Goal: Task Accomplishment & Management: Manage account settings

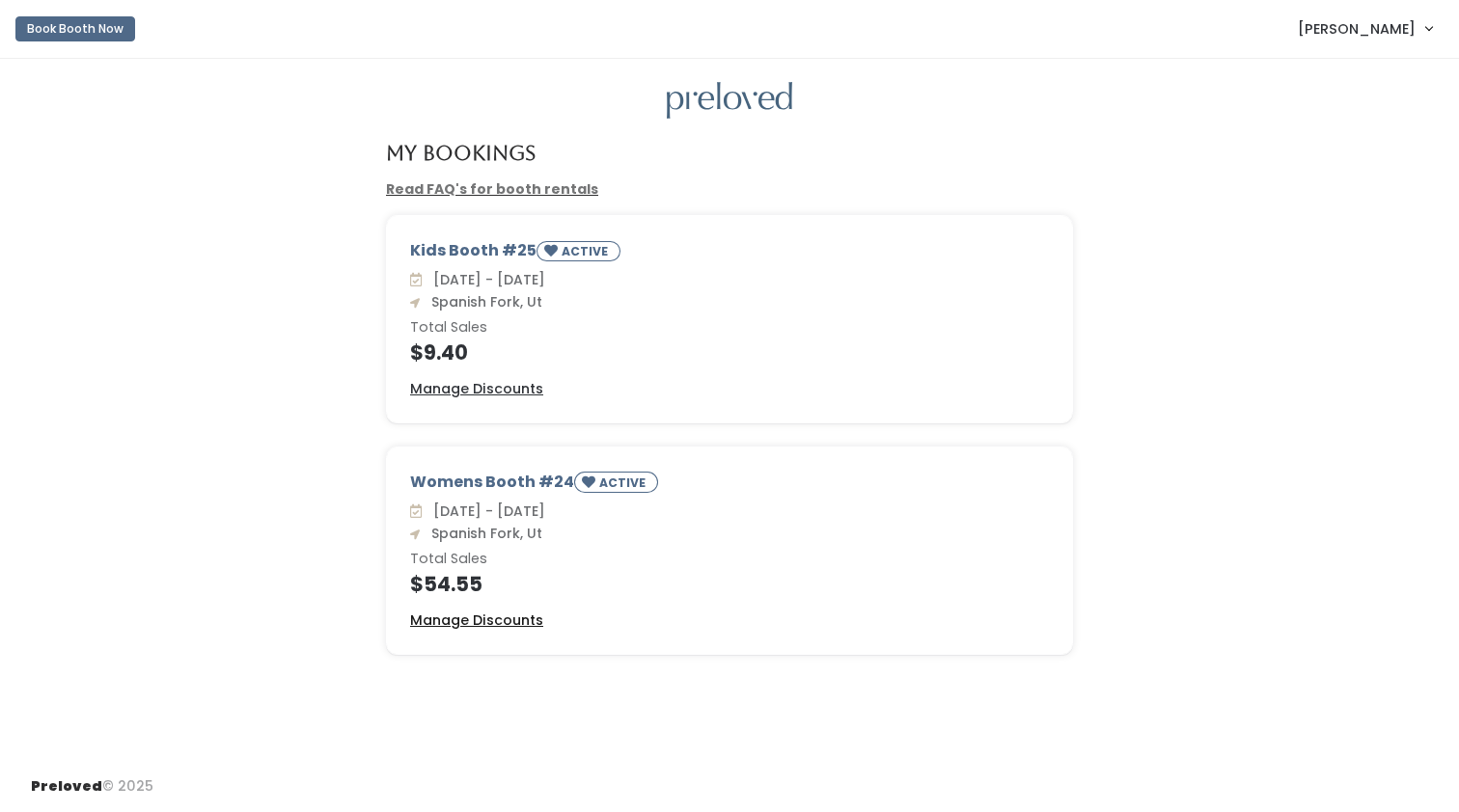
click at [461, 625] on u "Manage Discounts" at bounding box center [476, 621] width 133 height 20
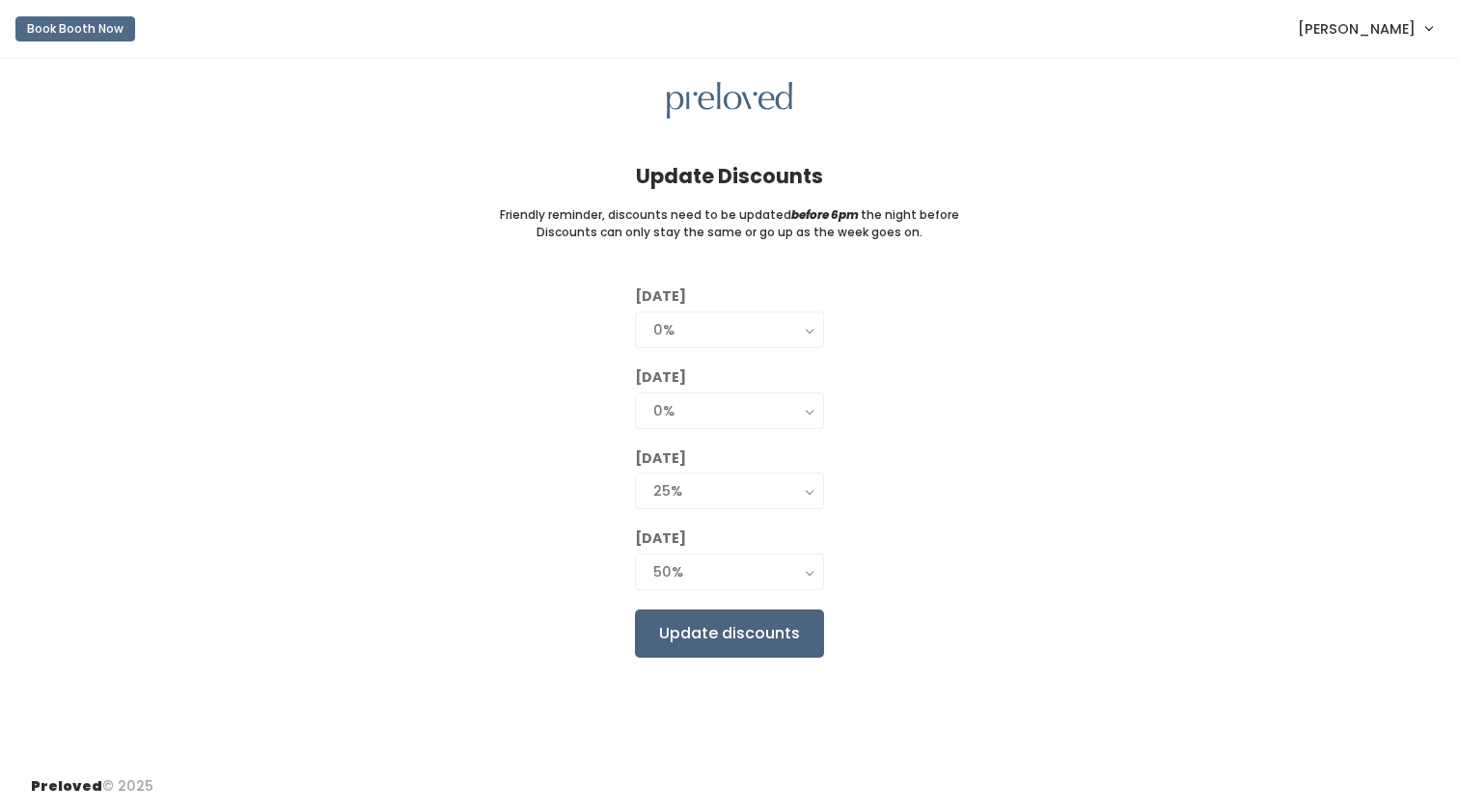
click at [762, 625] on input "Update discounts" at bounding box center [730, 634] width 189 height 48
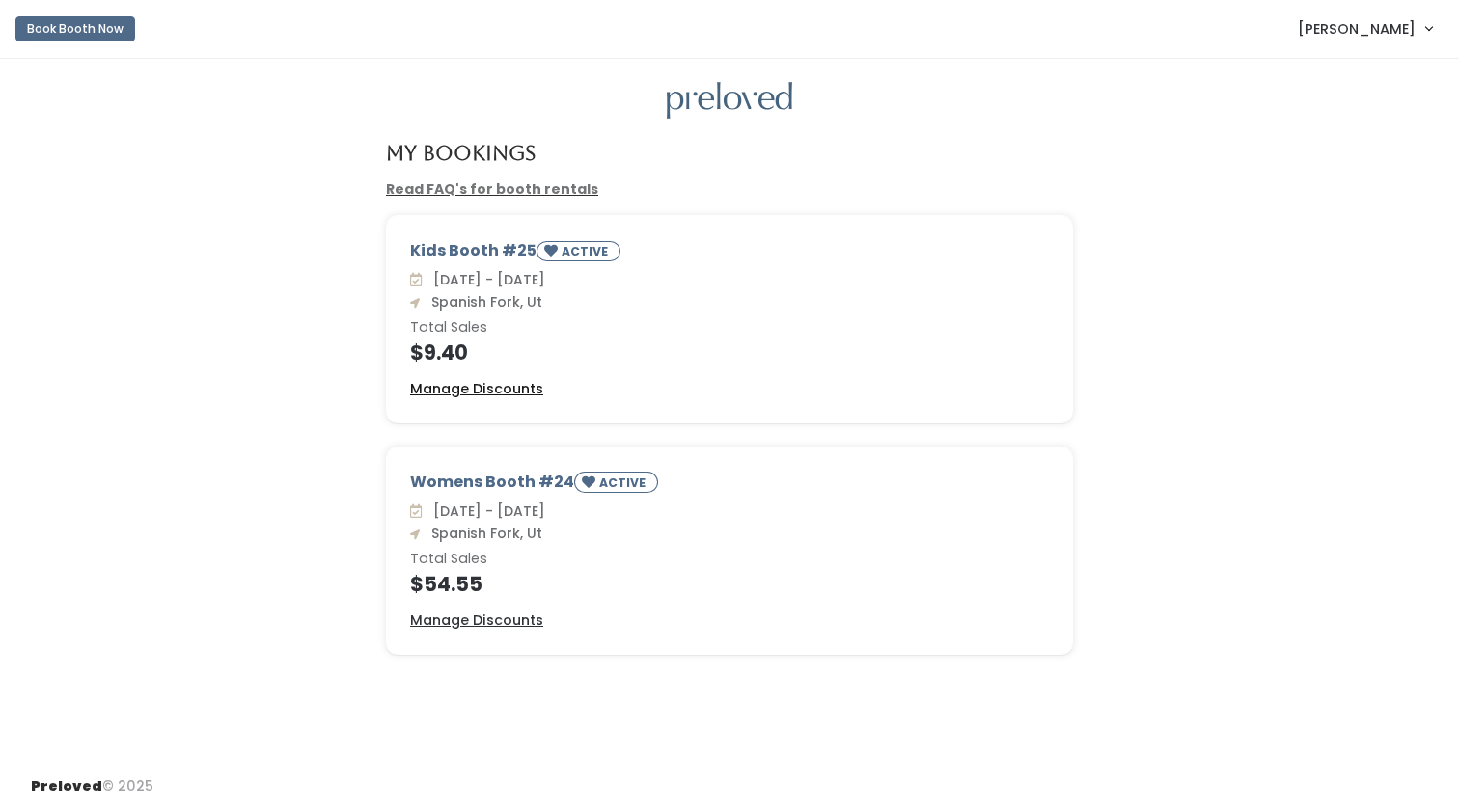
click at [470, 381] on u "Manage Discounts" at bounding box center [476, 389] width 133 height 20
